Goal: Task Accomplishment & Management: Manage account settings

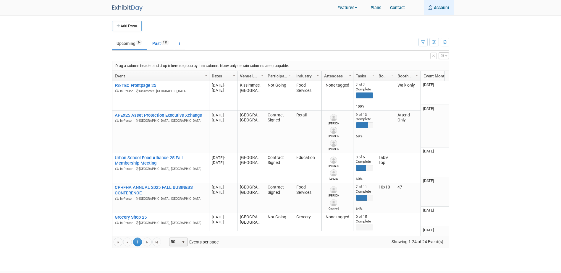
click at [442, 10] on link "Account" at bounding box center [439, 7] width 30 height 15
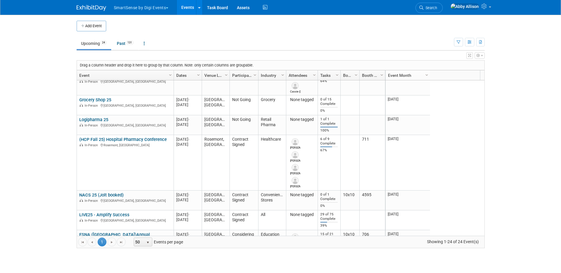
scroll to position [142, 0]
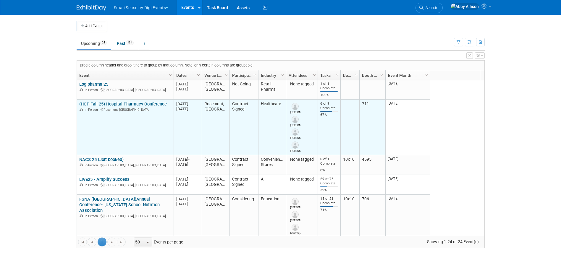
click at [104, 102] on link "(HCP Fall 25) Hospital Pharmacy Conference" at bounding box center [123, 104] width 88 height 5
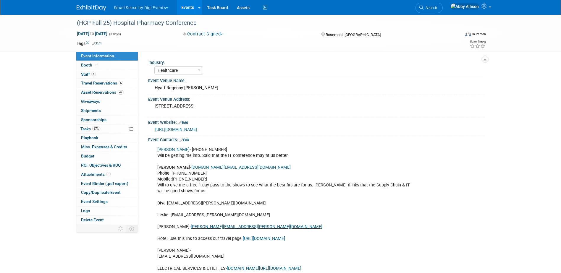
select select "Healthcare"
click at [86, 66] on span "Booth" at bounding box center [90, 65] width 18 height 5
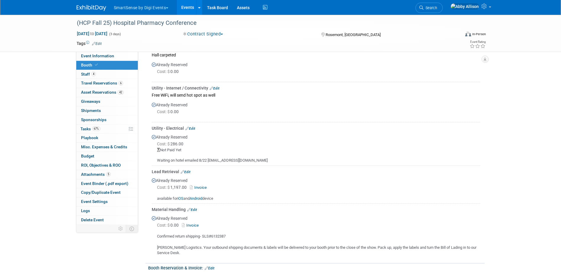
scroll to position [207, 0]
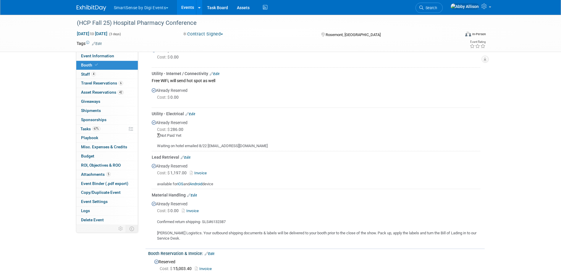
click at [197, 194] on link "Edit" at bounding box center [192, 196] width 10 height 4
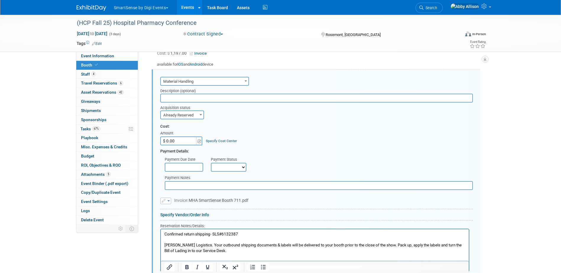
scroll to position [329, 0]
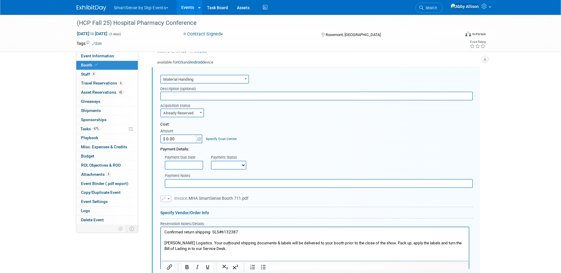
click at [179, 139] on input "$ 0.00" at bounding box center [178, 139] width 37 height 9
paste input "798.88"
type input "$ 798.88"
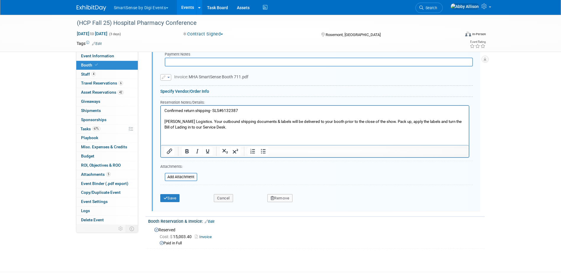
scroll to position [477, 0]
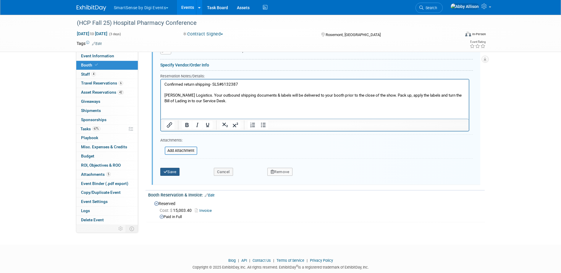
click at [169, 172] on button "Save" at bounding box center [170, 172] width 20 height 8
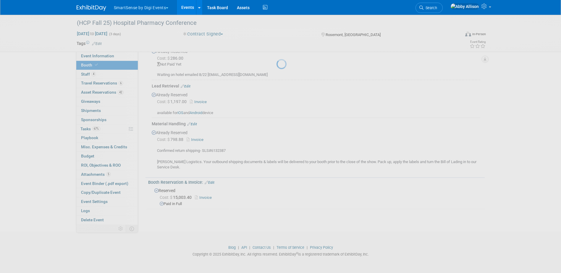
scroll to position [278, 0]
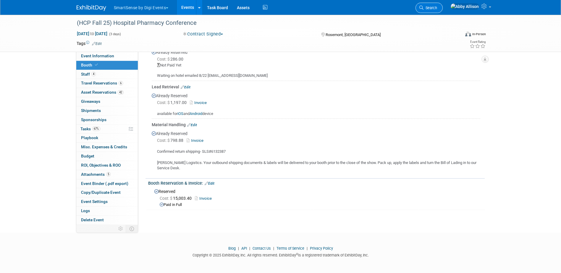
click at [437, 9] on span "Search" at bounding box center [431, 8] width 14 height 4
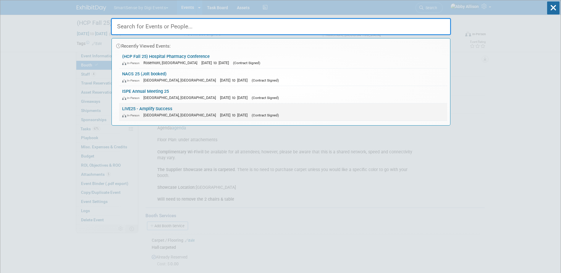
click at [130, 109] on link "LIVE25 - Amplify Success In-Person Nashville, TN Oct 21, 2025 to Oct 24, 2025 (…" at bounding box center [283, 112] width 328 height 17
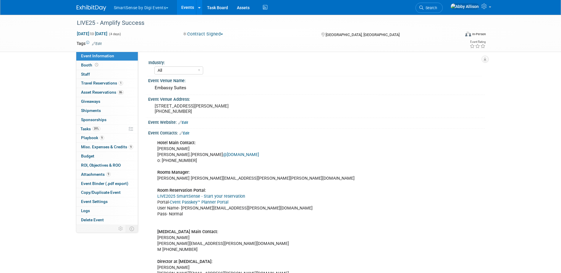
select select "All"
click at [87, 138] on span "Playbook 9" at bounding box center [92, 138] width 23 height 5
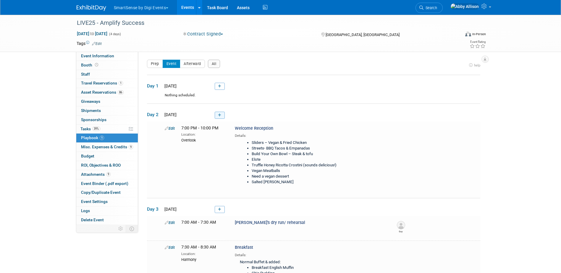
click at [218, 115] on icon at bounding box center [219, 116] width 3 height 4
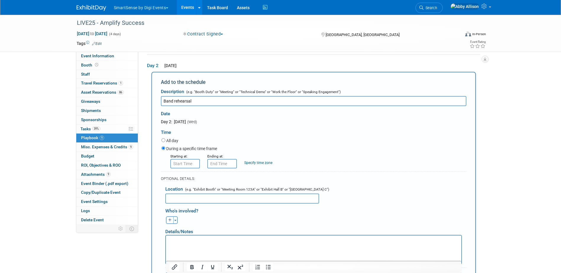
type input "Band rehearsal"
click at [184, 166] on input "8:00 AM" at bounding box center [185, 163] width 30 height 9
click at [184, 191] on span "08" at bounding box center [183, 191] width 11 height 11
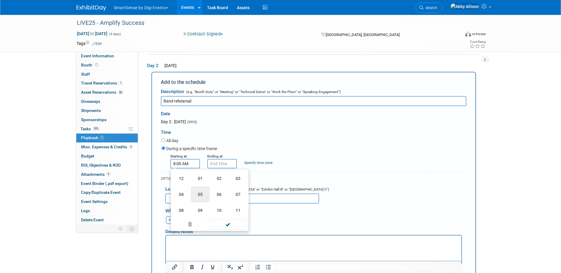
click at [202, 194] on td "05" at bounding box center [200, 195] width 19 height 16
click at [234, 192] on button "AM" at bounding box center [236, 191] width 11 height 10
type input "5:00 PM"
click at [220, 165] on input "5:00 PM" at bounding box center [222, 163] width 30 height 9
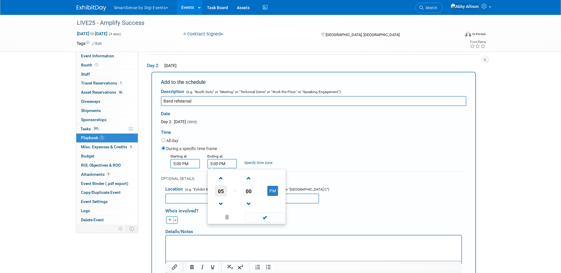
click at [221, 190] on span "05" at bounding box center [220, 191] width 11 height 11
click at [219, 212] on td "08" at bounding box center [218, 211] width 19 height 16
type input "8:00 PM"
click at [258, 218] on span at bounding box center [265, 217] width 40 height 10
click at [184, 198] on input "text" at bounding box center [242, 199] width 154 height 10
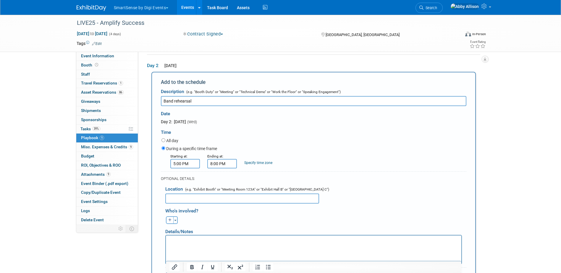
paste input "Diamond Sound Studios"
click at [200, 244] on html at bounding box center [314, 240] width 296 height 8
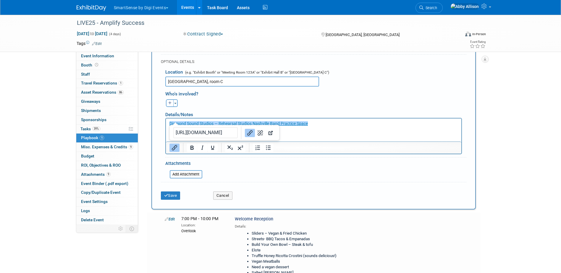
scroll to position [167, 0]
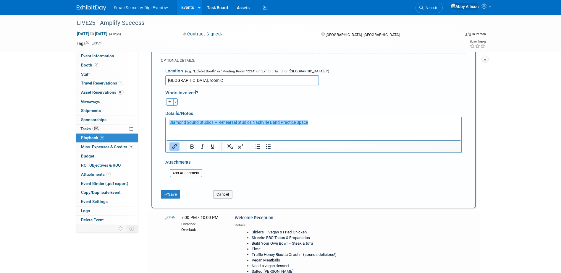
click at [177, 147] on icon "Insert/edit link" at bounding box center [174, 146] width 7 height 7
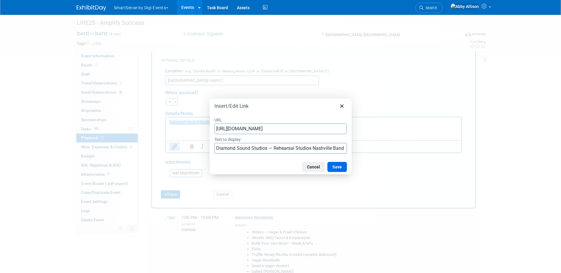
scroll to position [0, 14]
click at [341, 168] on button "Save" at bounding box center [338, 167] width 20 height 10
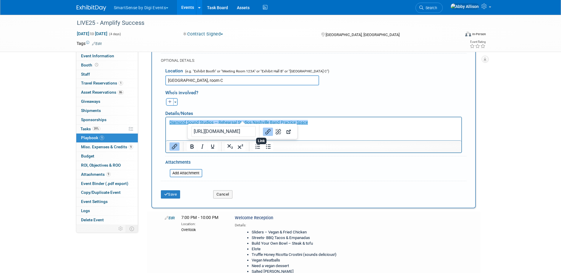
click at [265, 136] on icon "Link" at bounding box center [268, 131] width 7 height 7
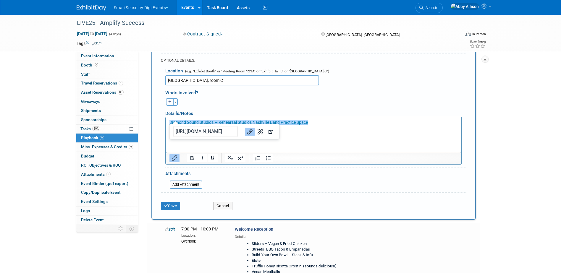
click at [298, 137] on html "﻿Diamond Sound Studios — Rehearsal Studios Nashville Band Practice Space 615-24…" at bounding box center [314, 127] width 296 height 20
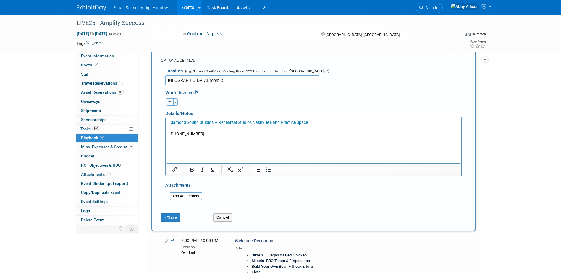
click at [241, 81] on input "Diamond Sound Studios, room C" at bounding box center [242, 80] width 154 height 10
click at [226, 81] on input "Diamond Sound Studios, room C 241 Venture Cir Nashville, Tn, 37228" at bounding box center [242, 80] width 154 height 10
click at [229, 81] on input "Diamond Sound Studios, room C 241 Venture Cir Nashville, Tn, 37228" at bounding box center [242, 80] width 154 height 10
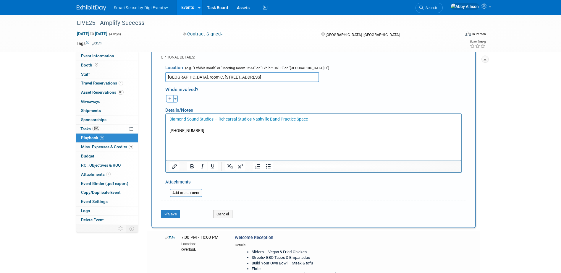
scroll to position [167, 0]
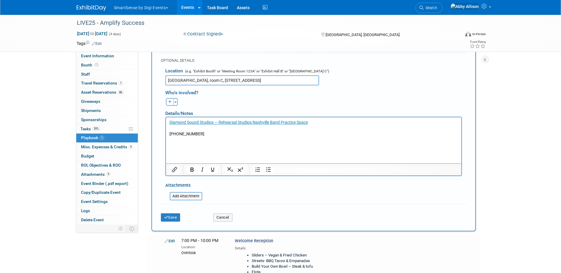
type input "Diamond Sound Studios, room C, 241 Venture Cir Nashville, Tn, 37228"
click at [174, 219] on button "Save" at bounding box center [171, 218] width 20 height 8
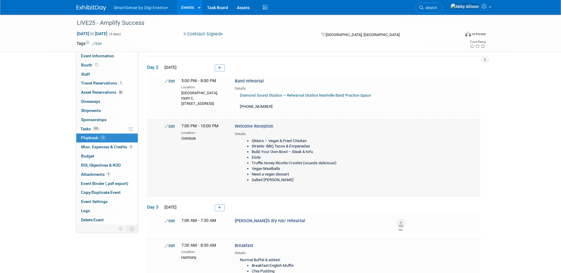
scroll to position [48, 0]
click at [440, 4] on link "Search" at bounding box center [429, 8] width 27 height 10
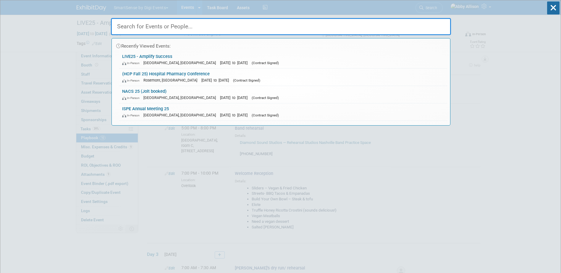
click at [146, 75] on link "(HCP Fall 25) Hospital Pharmacy Conference In-Person Rosemont, IL Sep 29, 2025 …" at bounding box center [283, 77] width 328 height 17
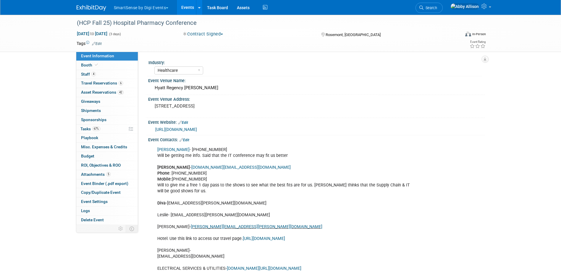
select select "Healthcare"
click at [111, 70] on link "4 Staff 4" at bounding box center [107, 74] width 62 height 9
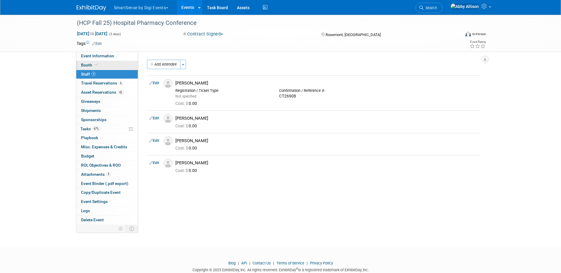
click at [115, 66] on link "Booth" at bounding box center [107, 65] width 62 height 9
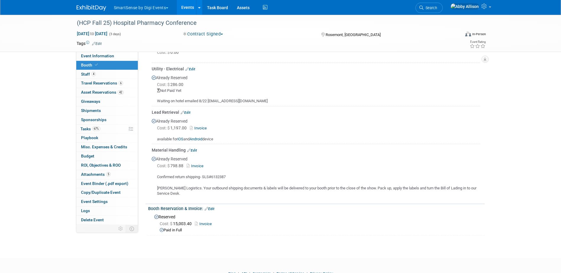
scroll to position [266, 0]
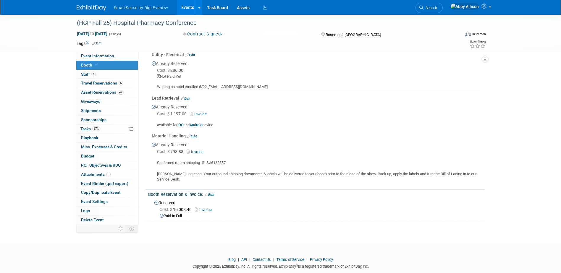
click at [194, 137] on link "Edit" at bounding box center [192, 136] width 10 height 4
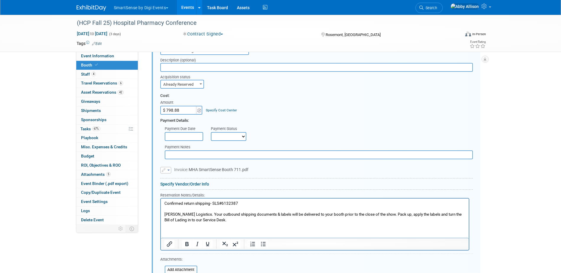
scroll to position [359, 0]
click at [258, 199] on html "Confirmed return shipping- SLS#6132387 Shepard Logistics. Your outbound shippin…" at bounding box center [315, 210] width 308 height 25
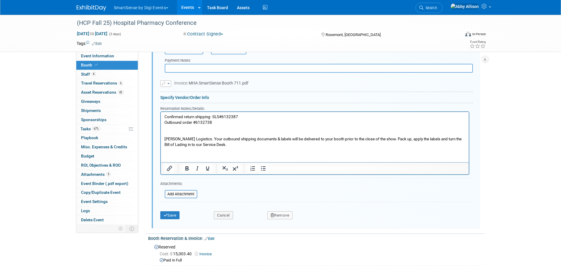
scroll to position [447, 0]
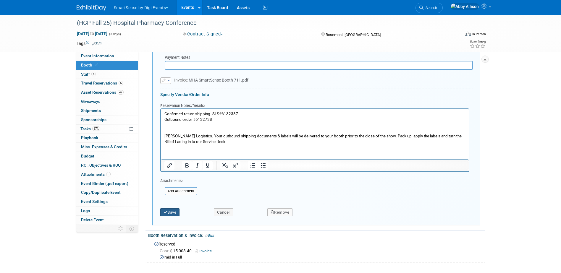
click at [167, 214] on icon "submit" at bounding box center [166, 213] width 4 height 4
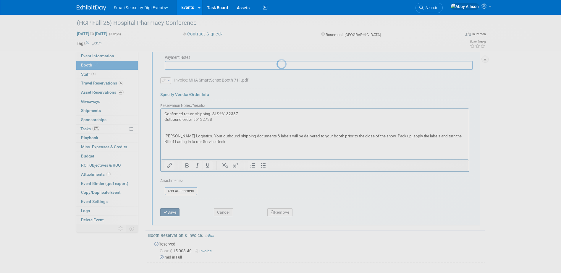
scroll to position [289, 0]
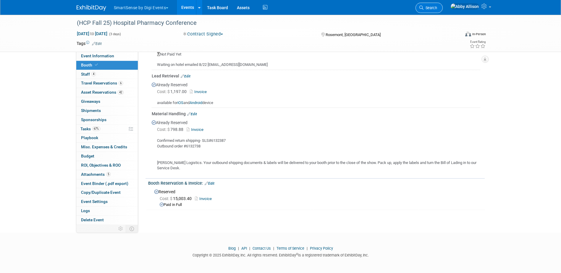
click at [437, 9] on span "Search" at bounding box center [431, 8] width 14 height 4
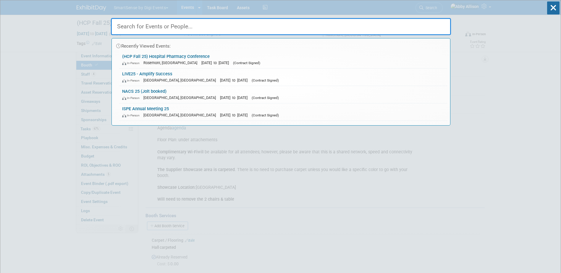
click at [161, 81] on span "[GEOGRAPHIC_DATA], [GEOGRAPHIC_DATA]" at bounding box center [181, 80] width 75 height 4
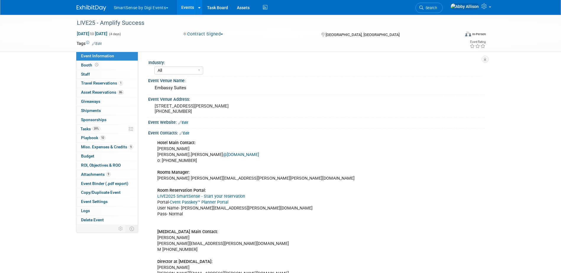
select select "All"
click at [424, 9] on icon at bounding box center [422, 8] width 4 height 4
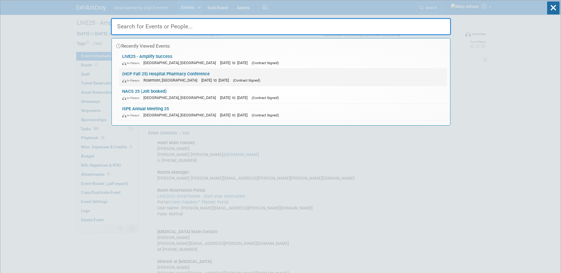
click at [138, 86] on div "LIVE25 - Amplify Success In-Person [GEOGRAPHIC_DATA], [GEOGRAPHIC_DATA] [DATE] …" at bounding box center [281, 86] width 333 height 70
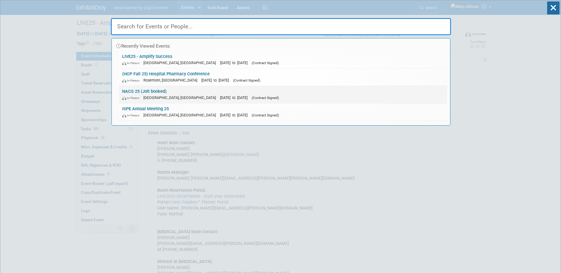
click at [139, 92] on link "NACS 25 (Jolt booked) In-Person [GEOGRAPHIC_DATA], [GEOGRAPHIC_DATA] [DATE] to …" at bounding box center [283, 94] width 328 height 17
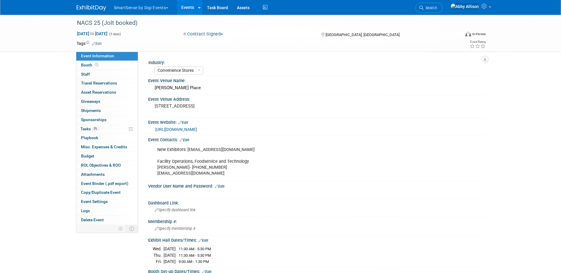
select select "Convenience Stores"
click at [197, 129] on link "[URL][DOMAIN_NAME]" at bounding box center [176, 129] width 42 height 5
click at [169, 7] on button "SmartSense by Digi Events" at bounding box center [144, 6] width 63 height 13
click at [136, 35] on link "Jolt" at bounding box center [143, 35] width 59 height 8
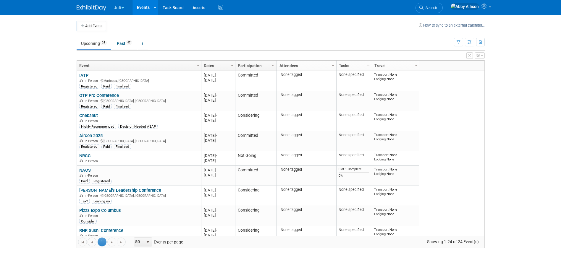
click at [83, 172] on link "NACS" at bounding box center [85, 170] width 12 height 5
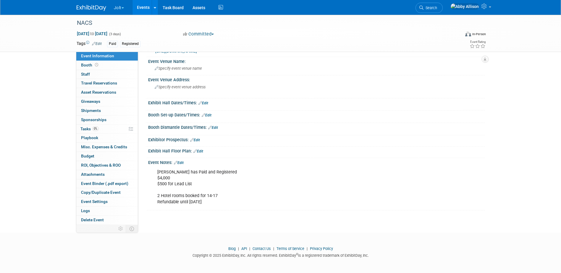
scroll to position [20, 0]
